Goal: Information Seeking & Learning: Compare options

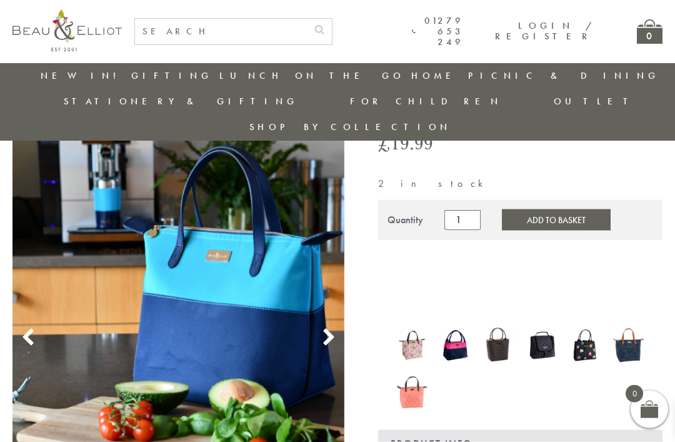
scroll to position [116, 0]
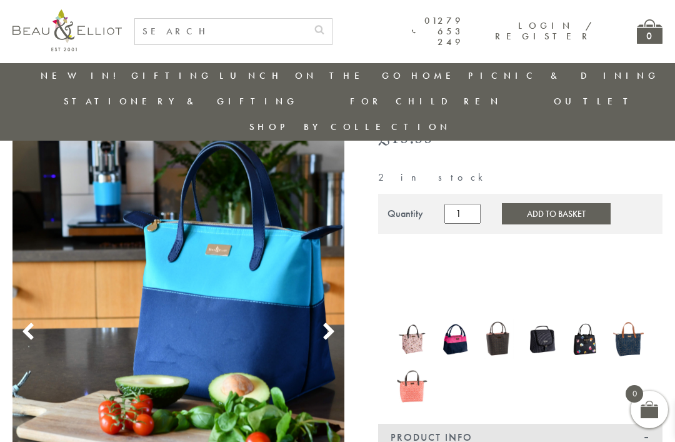
click at [416, 319] on img at bounding box center [412, 339] width 31 height 40
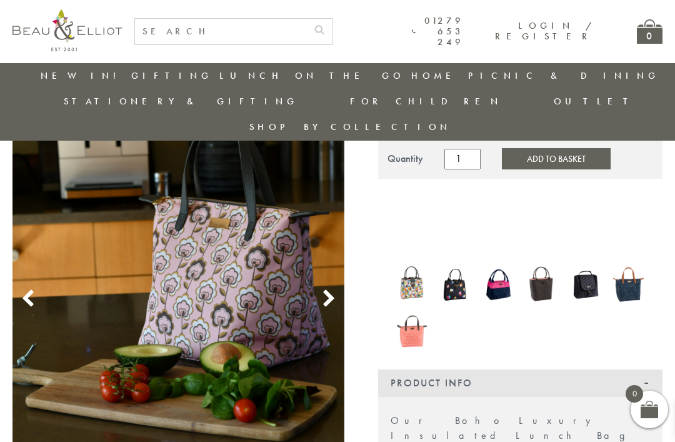
scroll to position [142, 0]
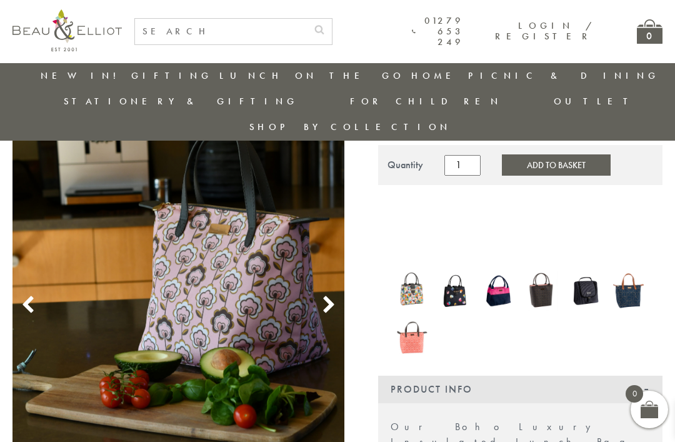
click at [324, 296] on icon at bounding box center [328, 305] width 19 height 19
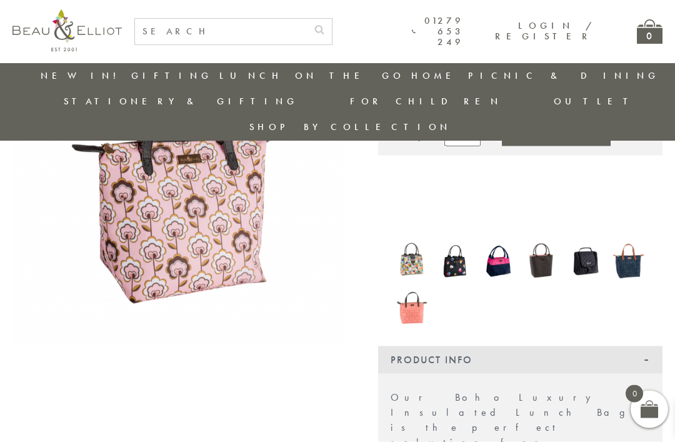
scroll to position [173, 0]
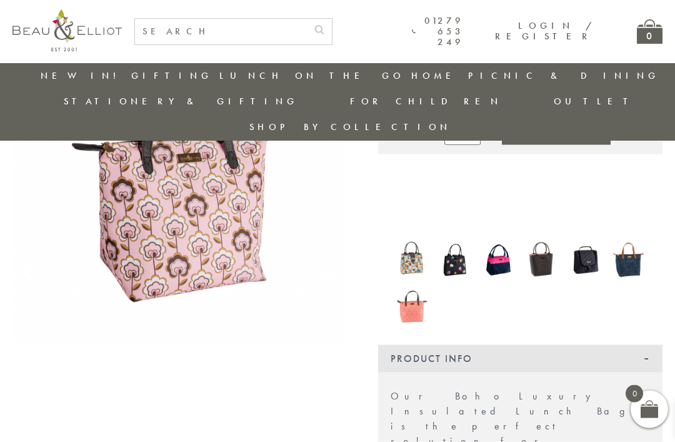
click at [411, 289] on img at bounding box center [412, 303] width 31 height 40
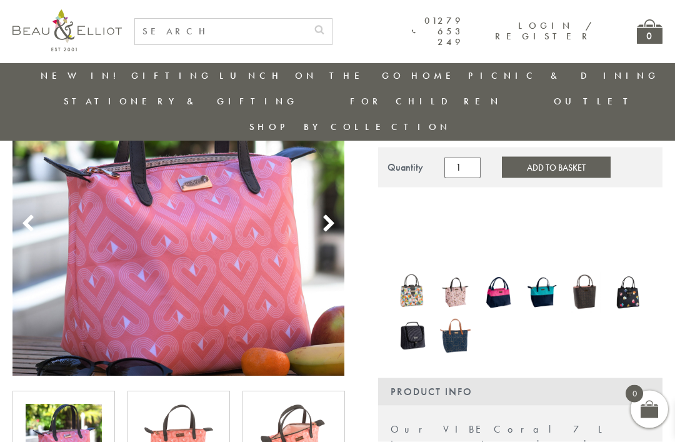
scroll to position [141, 0]
click at [301, 422] on img at bounding box center [294, 442] width 76 height 76
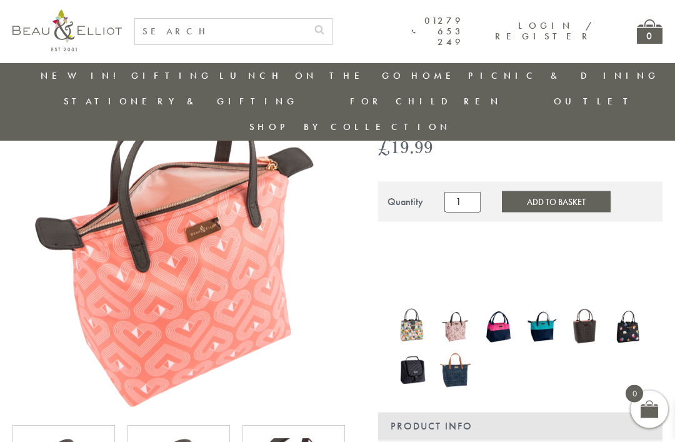
scroll to position [108, 0]
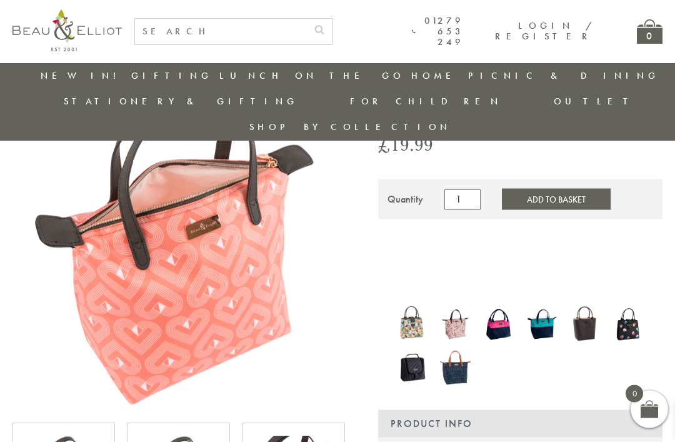
click at [587, 305] on img at bounding box center [585, 324] width 31 height 40
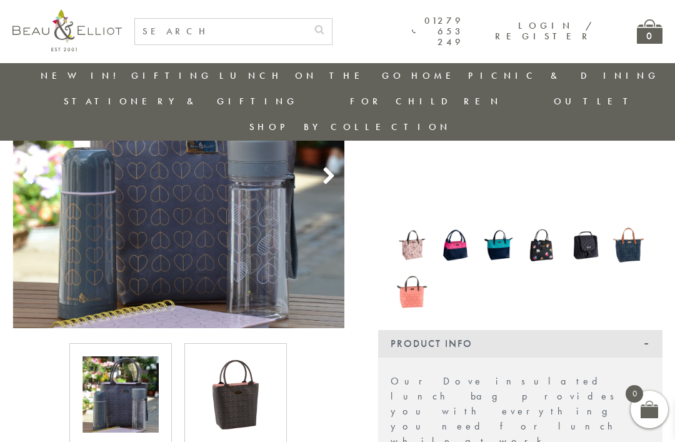
scroll to position [192, 0]
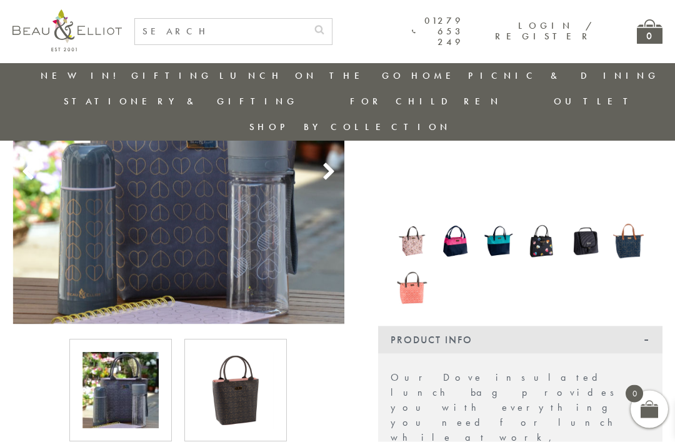
click at [636, 221] on img at bounding box center [628, 241] width 31 height 41
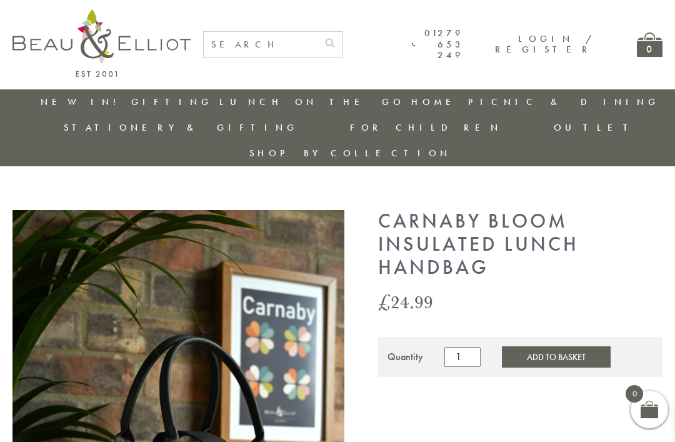
scroll to position [15, 0]
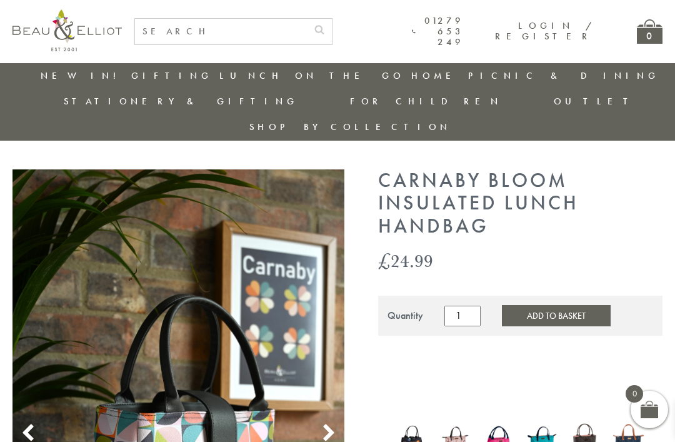
click at [254, 112] on link "Insulated Lunch Bags" at bounding box center [288, 112] width 112 height 22
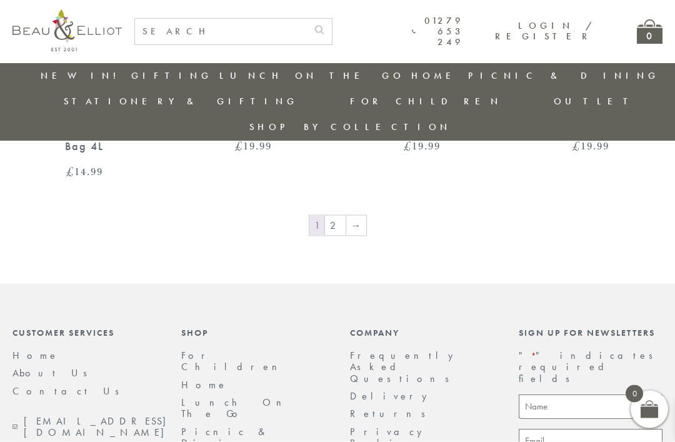
scroll to position [1989, 0]
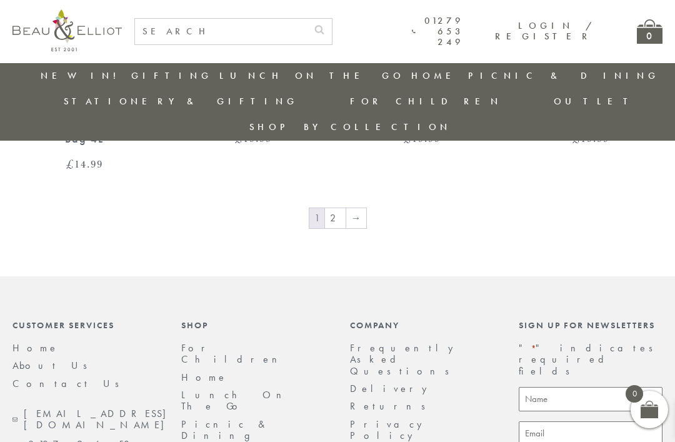
click at [354, 208] on link "→" at bounding box center [356, 218] width 20 height 20
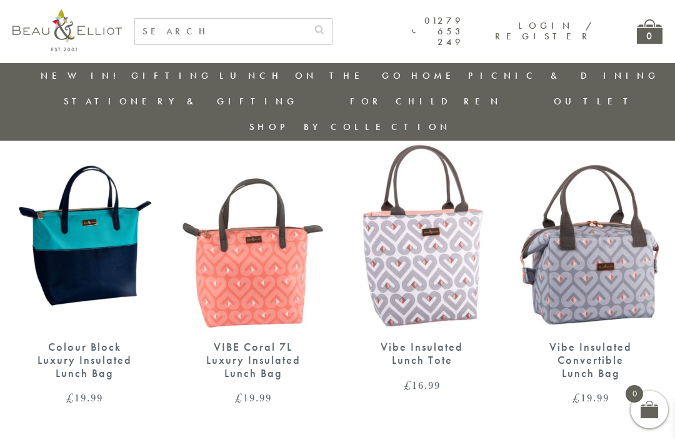
scroll to position [1508, 0]
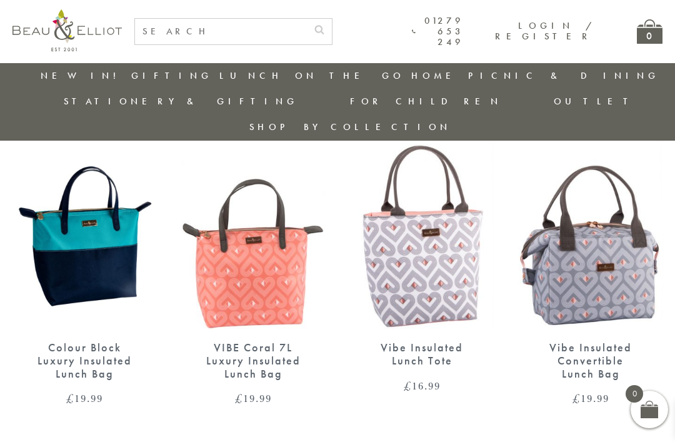
click at [441, 229] on img at bounding box center [422, 236] width 144 height 186
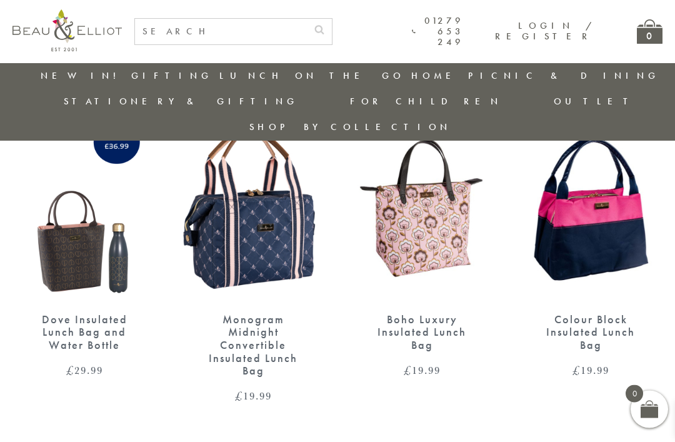
scroll to position [1208, 0]
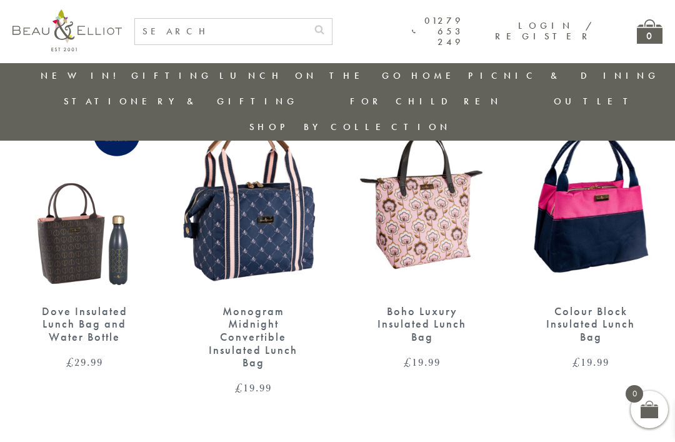
click at [76, 305] on div "Dove Insulated Lunch Bag and Water Bottle" at bounding box center [84, 324] width 100 height 39
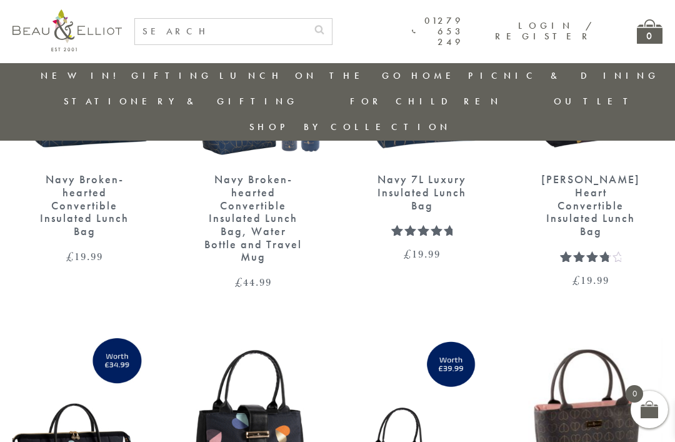
scroll to position [584, 0]
